Goal: Information Seeking & Learning: Learn about a topic

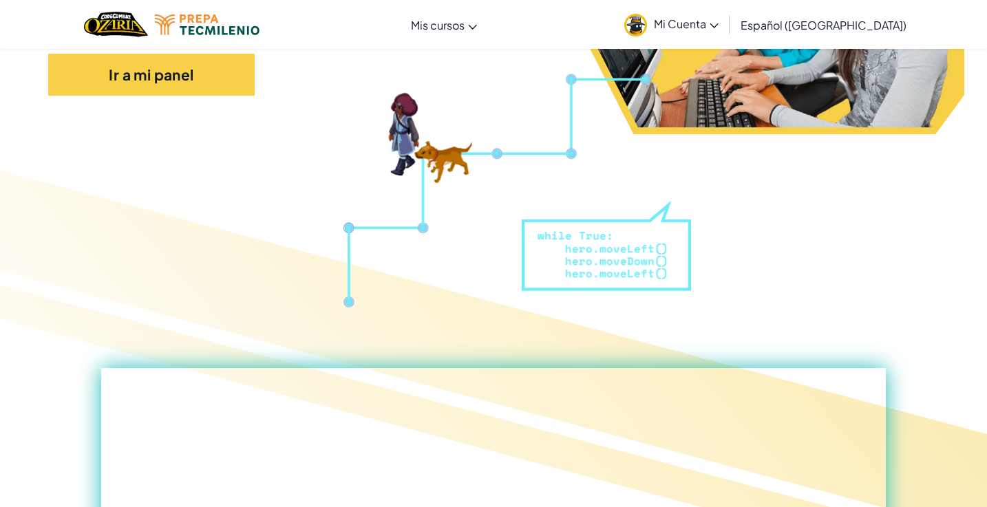
scroll to position [266, 0]
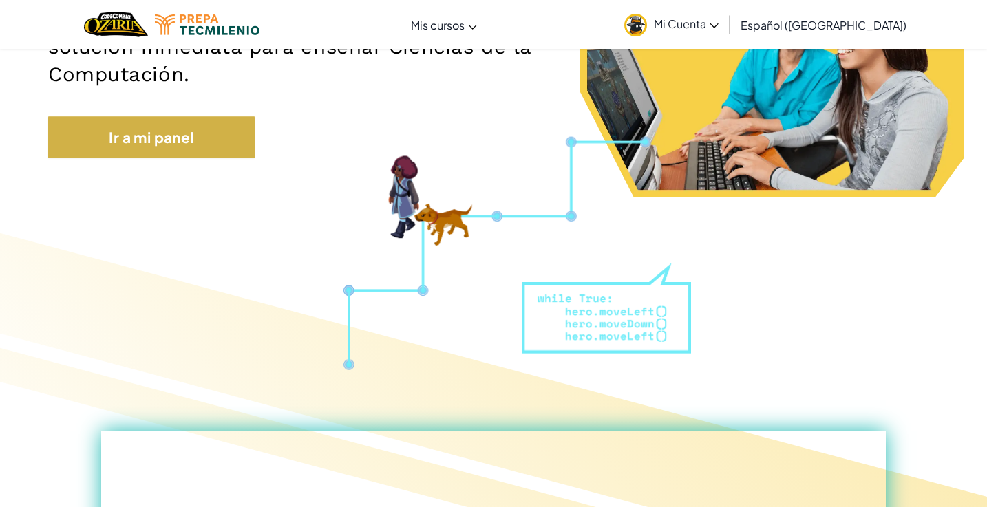
click at [209, 145] on link "Ir a mi panel" at bounding box center [151, 137] width 206 height 43
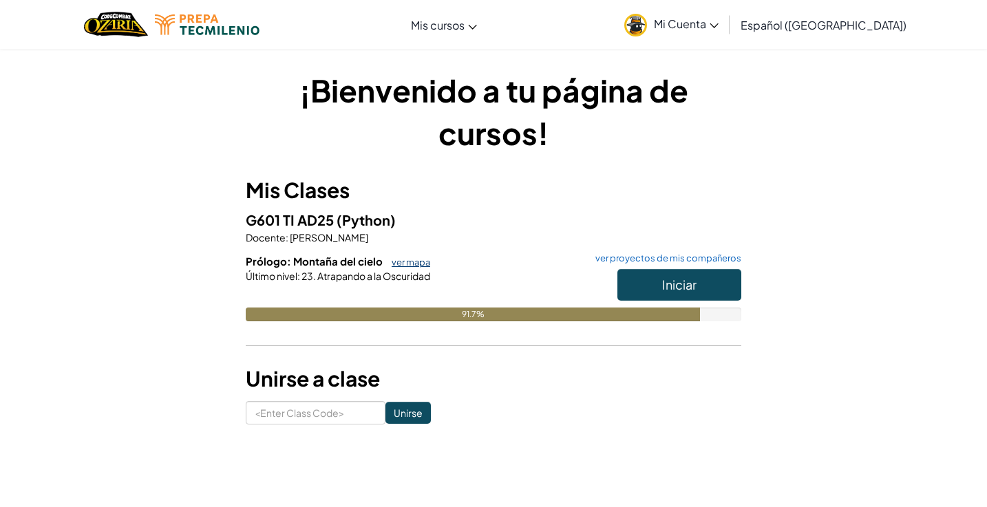
click at [405, 262] on link "ver mapa" at bounding box center [407, 262] width 45 height 11
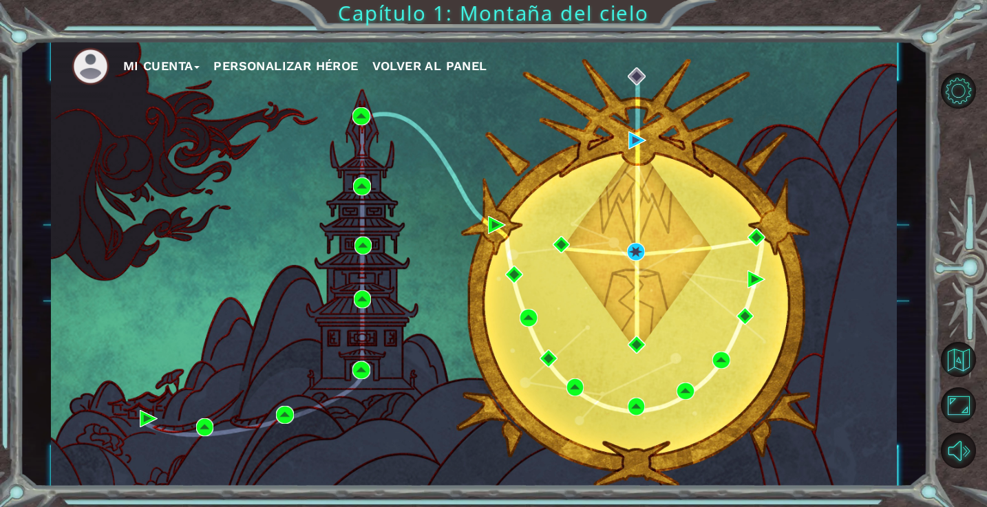
click at [626, 250] on div "Mi Cuenta Personalizar héroe Volver al panel" at bounding box center [474, 264] width 846 height 447
click at [641, 247] on img at bounding box center [636, 252] width 18 height 18
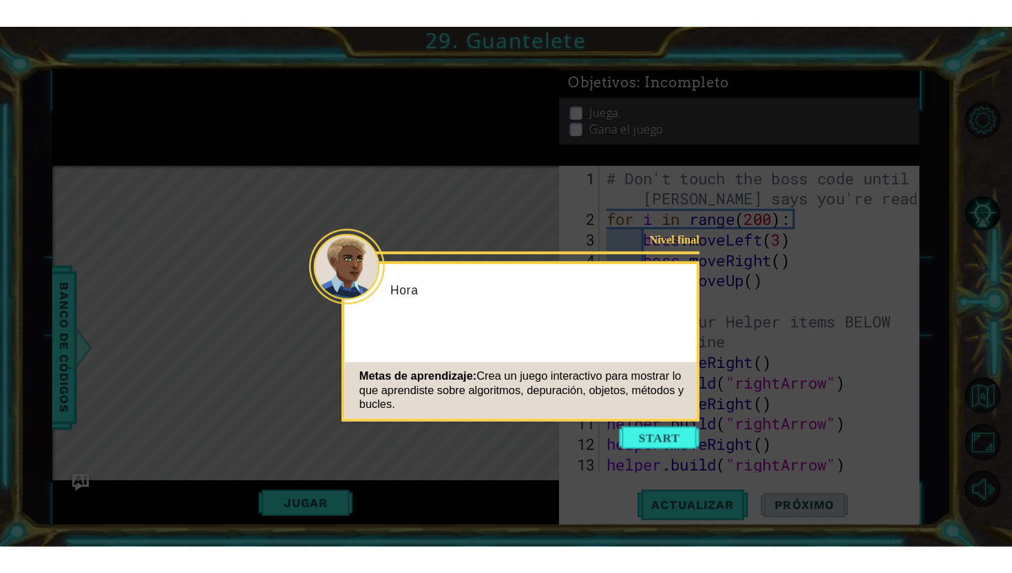
scroll to position [140, 0]
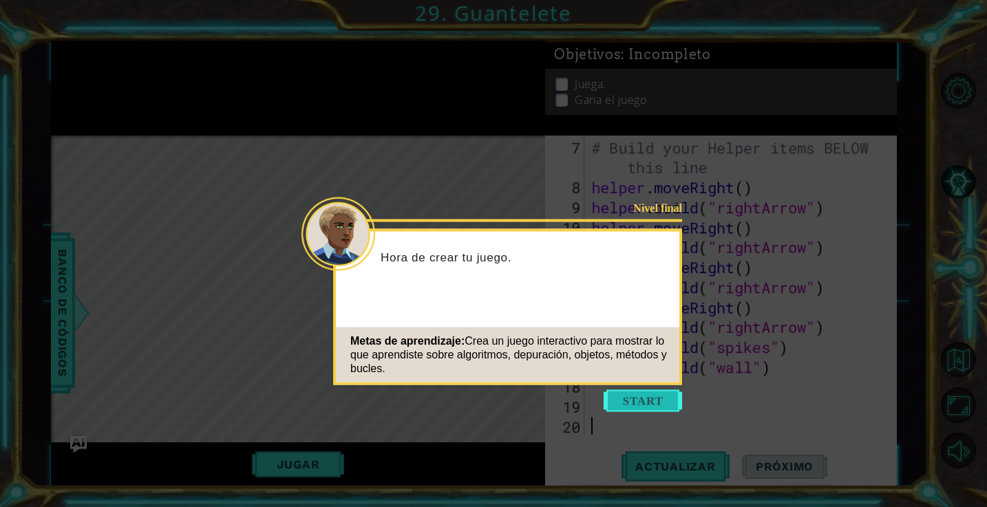
click at [639, 397] on button "Start" at bounding box center [642, 401] width 78 height 22
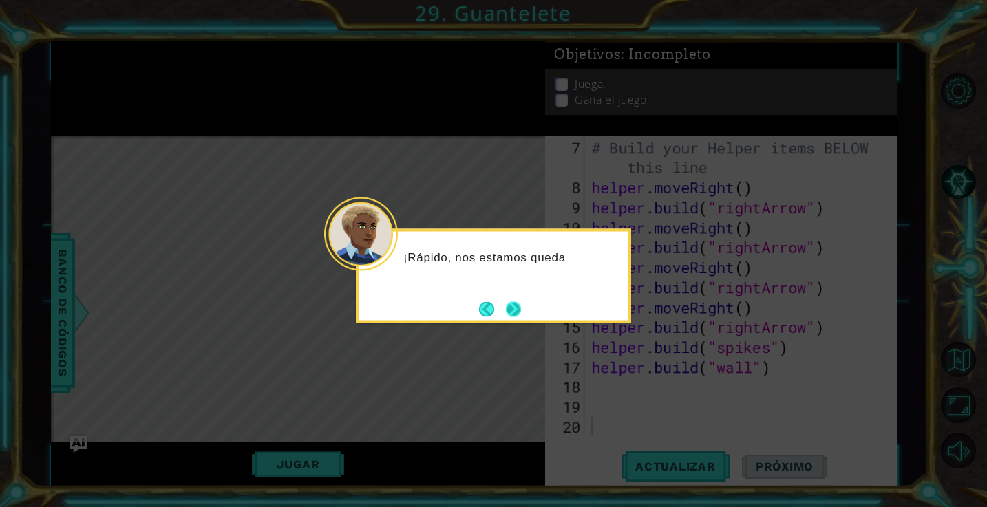
click at [519, 309] on button "Next" at bounding box center [513, 308] width 15 height 15
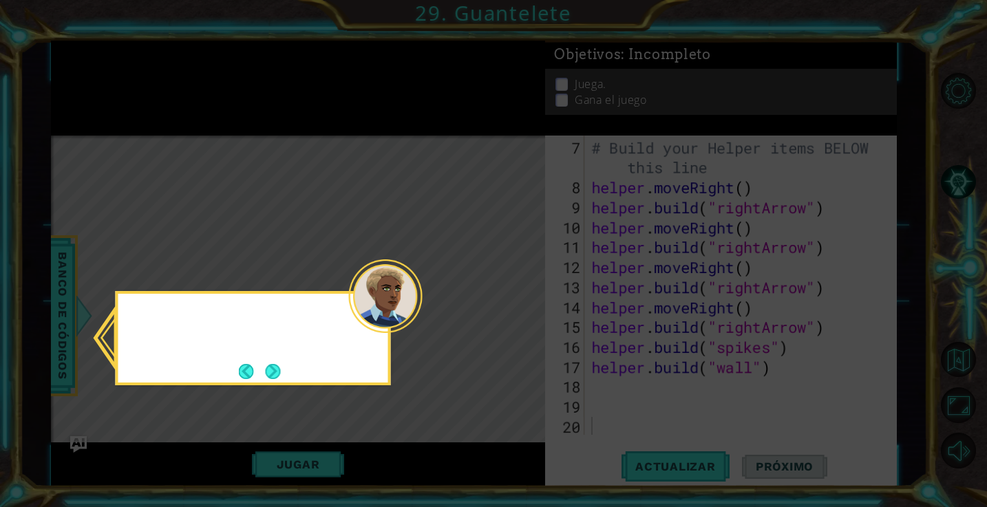
click at [519, 309] on icon at bounding box center [493, 253] width 987 height 507
click at [270, 366] on button "Next" at bounding box center [273, 371] width 15 height 15
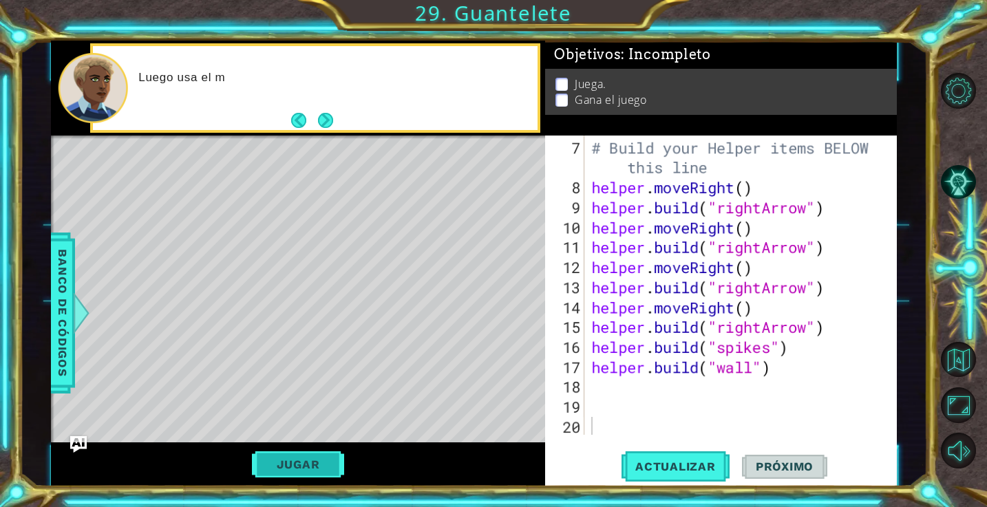
click at [312, 462] on button "Jugar" at bounding box center [298, 464] width 93 height 26
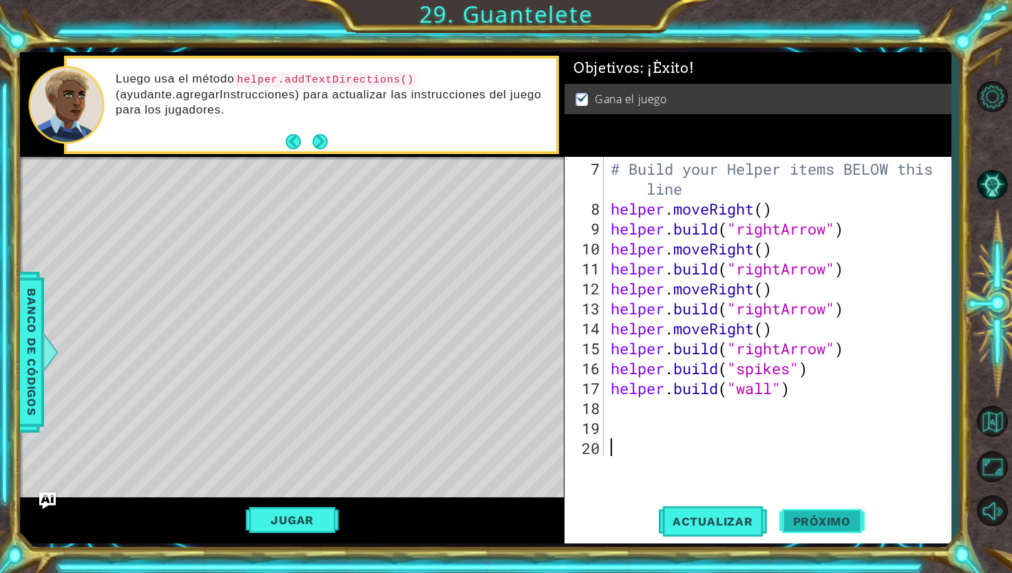
click at [835, 506] on button "Próximo" at bounding box center [821, 521] width 85 height 39
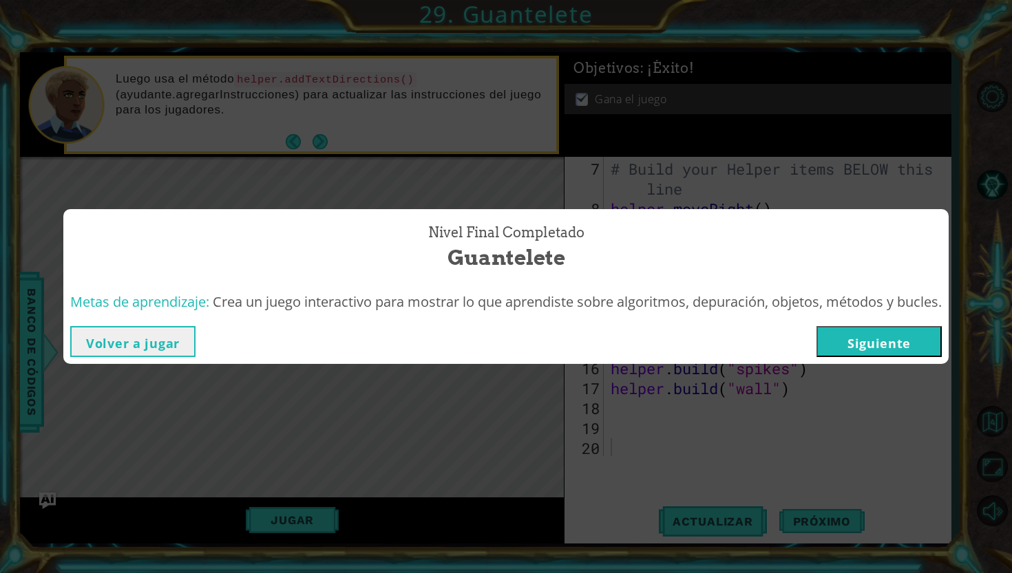
click at [899, 352] on button "Siguiente" at bounding box center [878, 341] width 125 height 31
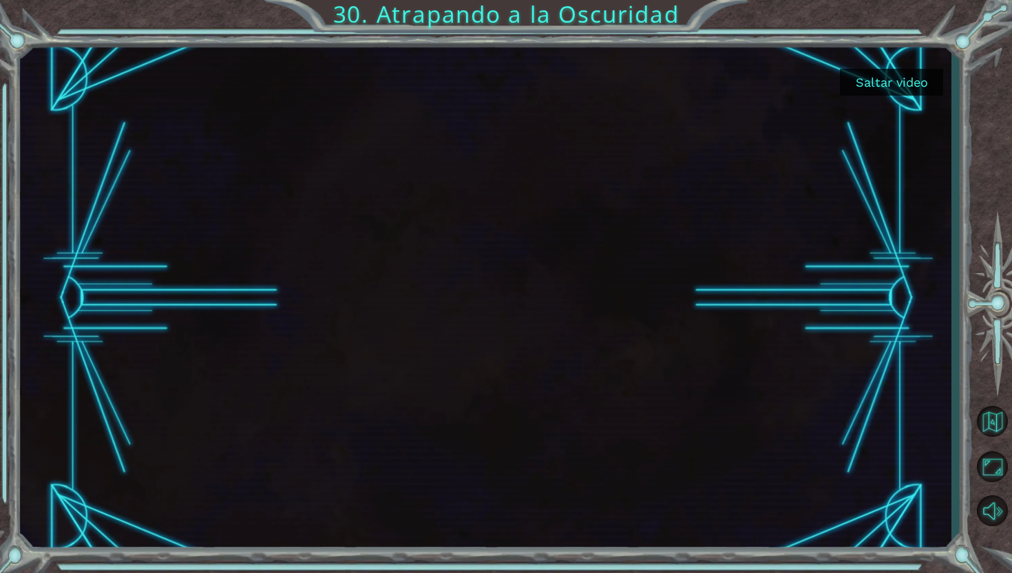
click at [866, 83] on button "Saltar video" at bounding box center [891, 82] width 103 height 27
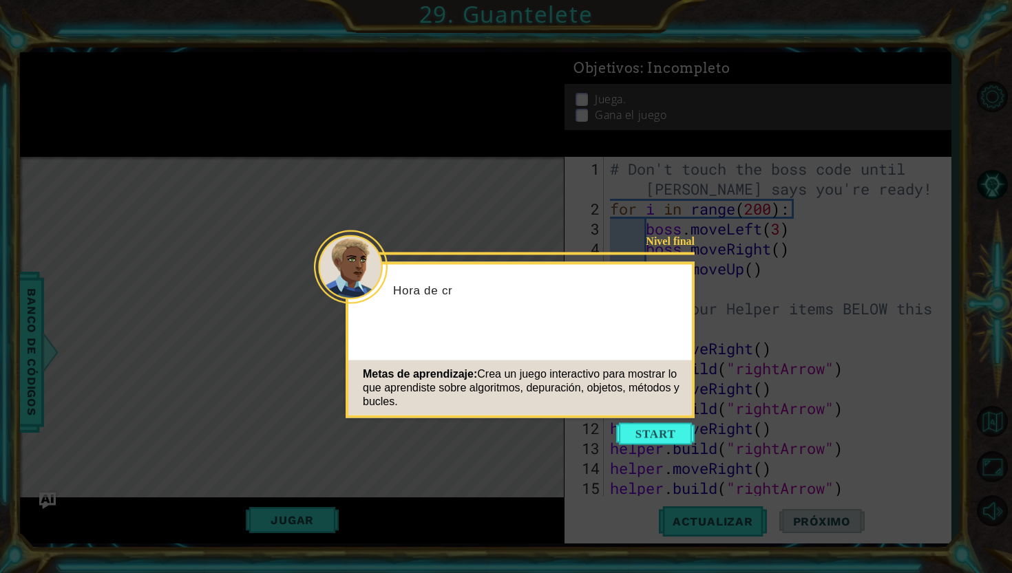
scroll to position [100, 0]
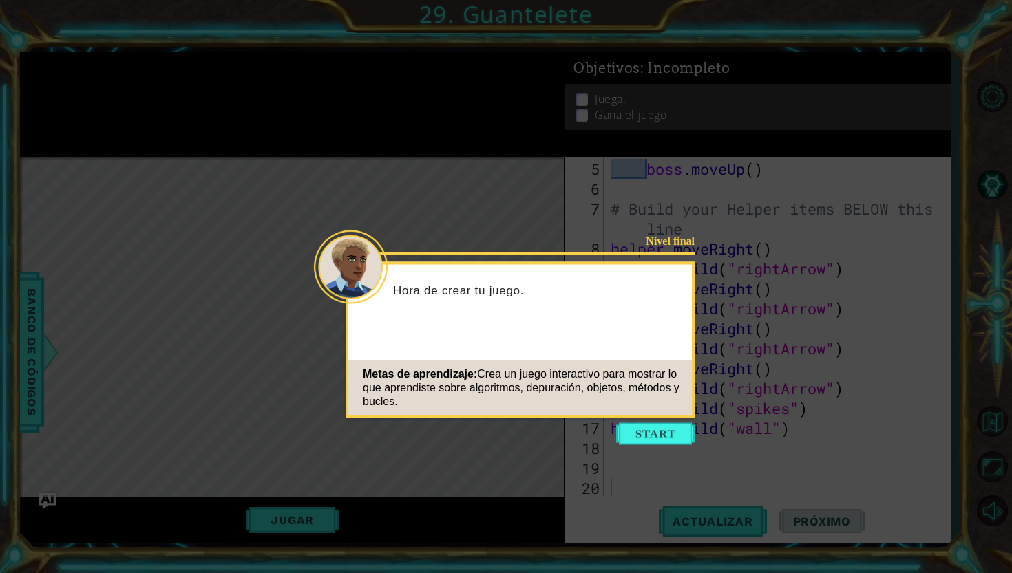
click at [670, 197] on icon at bounding box center [506, 286] width 1012 height 573
click at [638, 434] on button "Start" at bounding box center [655, 434] width 78 height 22
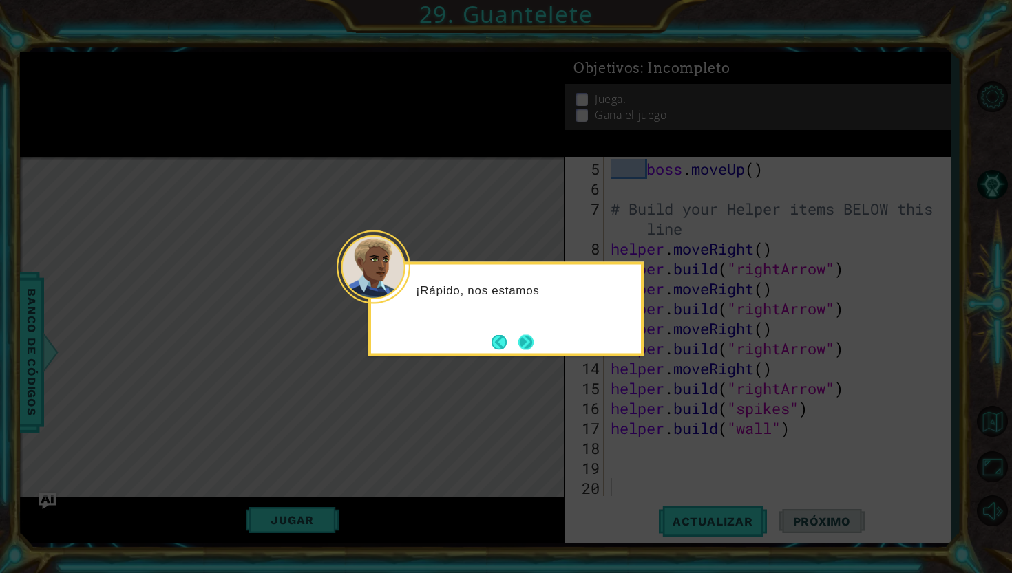
click at [529, 341] on button "Next" at bounding box center [525, 341] width 15 height 15
click at [529, 341] on icon at bounding box center [506, 286] width 1012 height 573
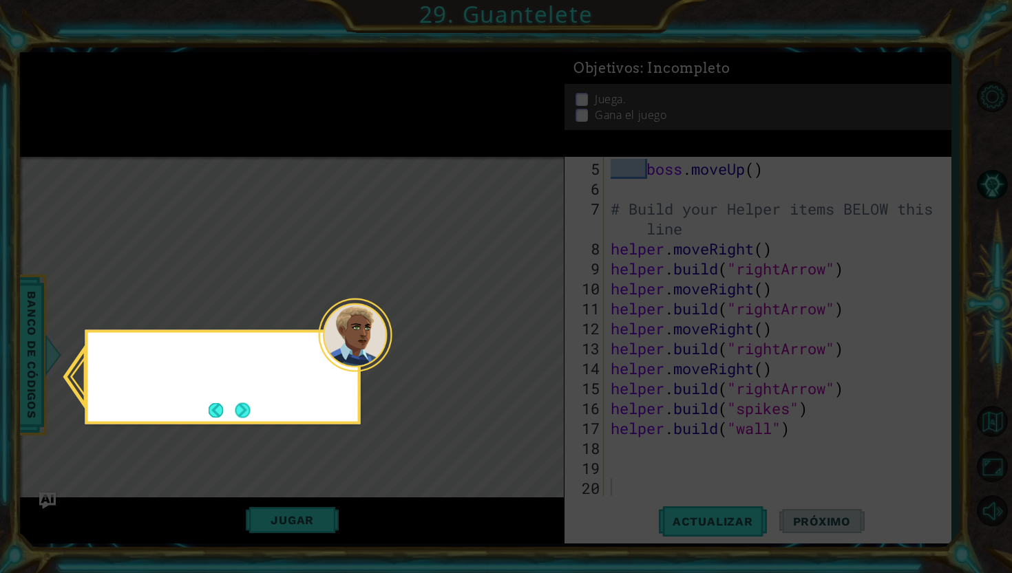
click at [529, 341] on icon at bounding box center [506, 286] width 1012 height 573
click at [235, 407] on button "Next" at bounding box center [242, 410] width 15 height 15
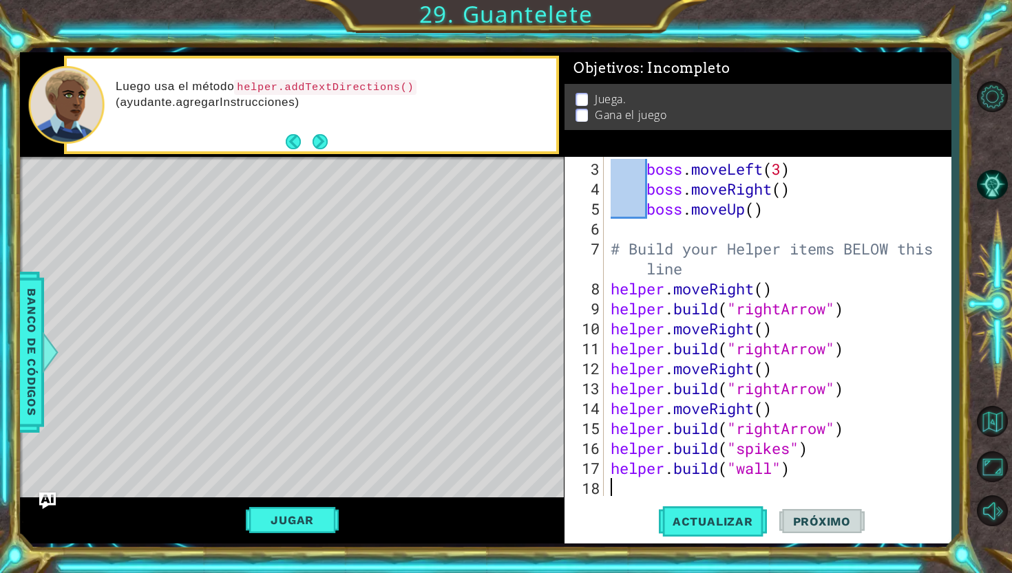
type textarea "[DOMAIN_NAME]("wall")"
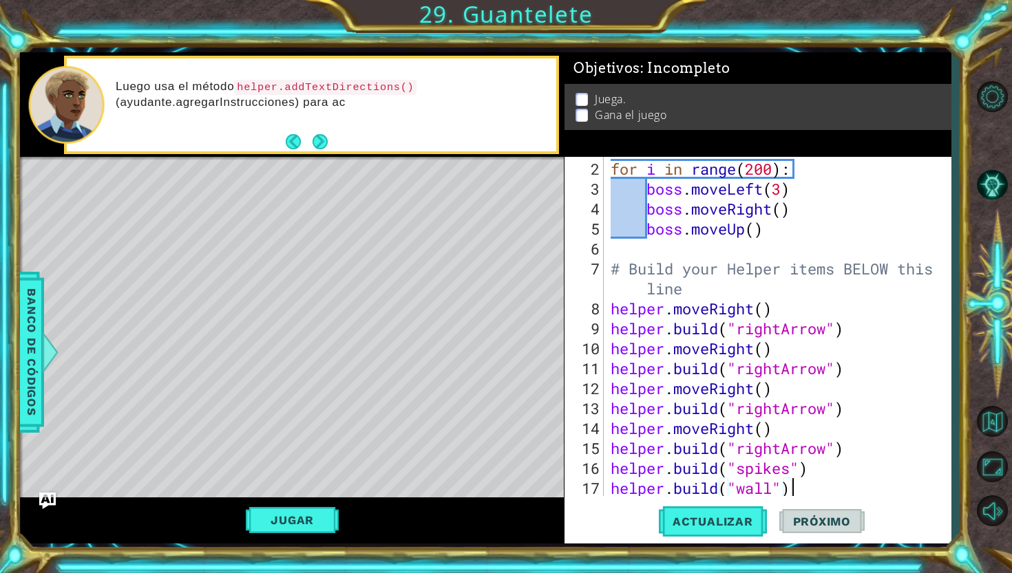
scroll to position [60, 0]
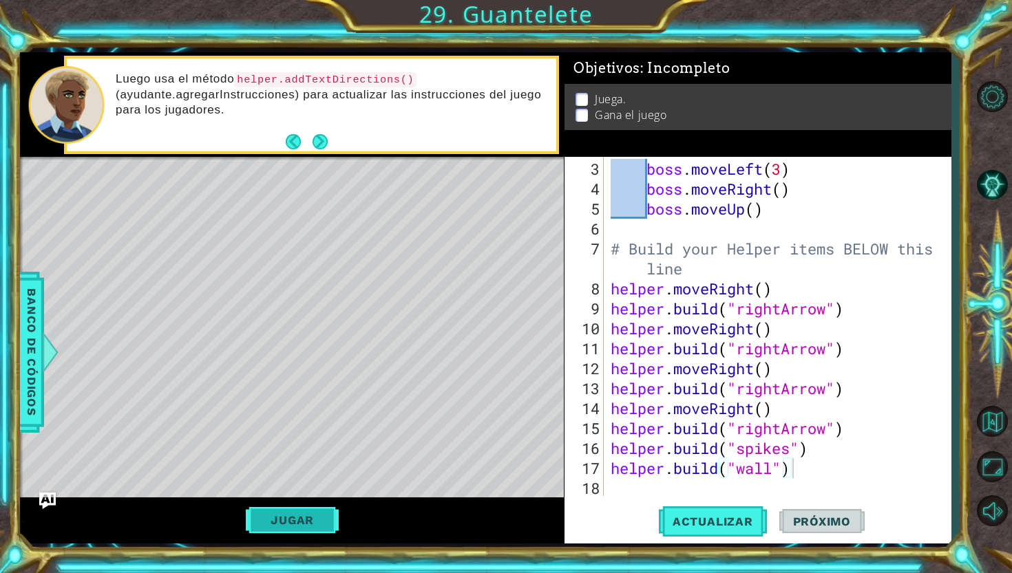
click at [288, 506] on button "Jugar" at bounding box center [292, 520] width 93 height 26
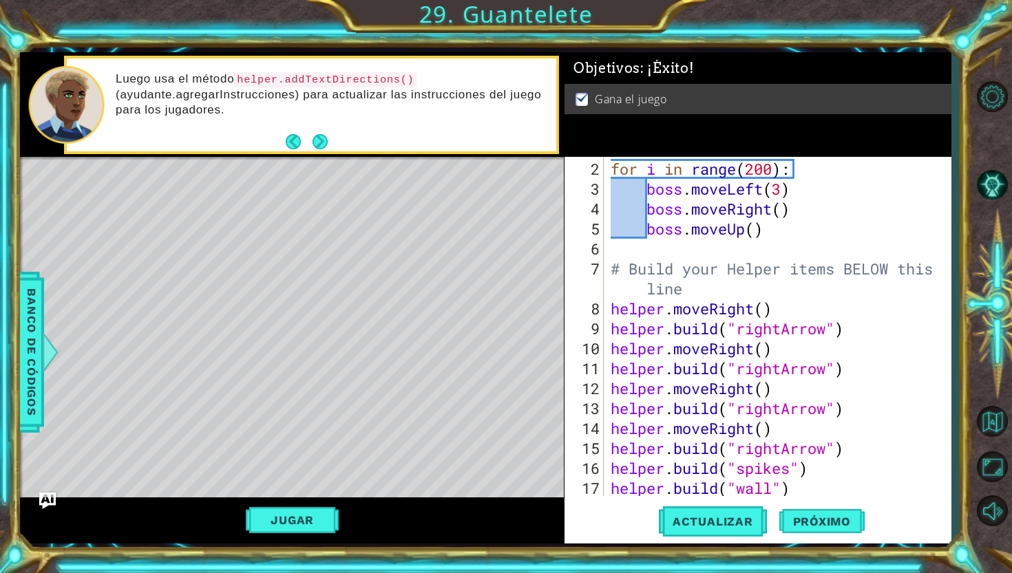
scroll to position [36, 0]
